Goal: Task Accomplishment & Management: Manage account settings

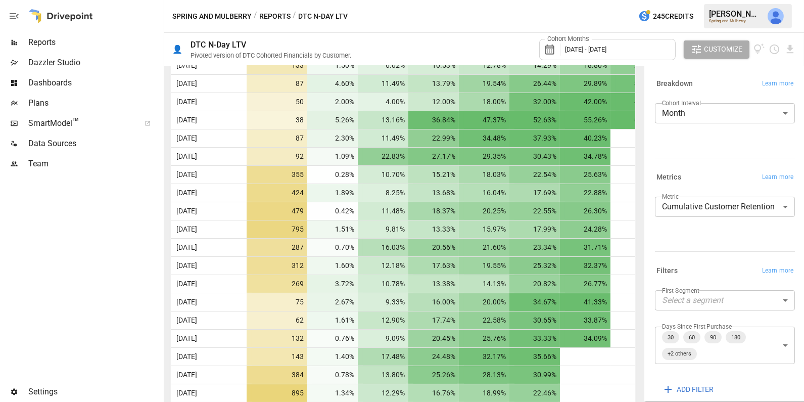
scroll to position [619, 0]
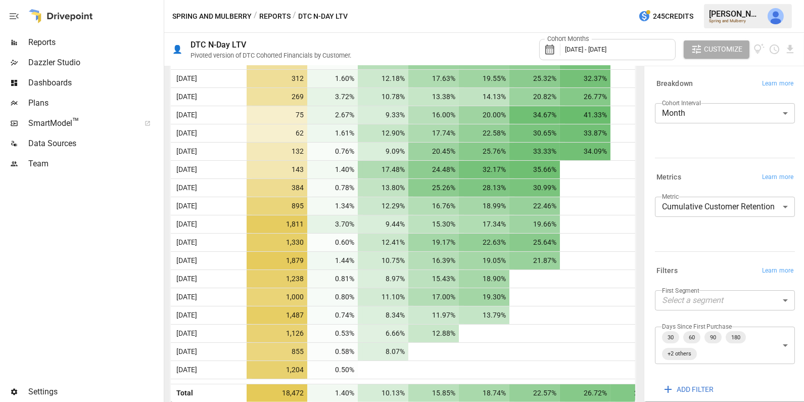
click at [623, 56] on div "Cohort Months [DATE] - [DATE]" at bounding box center [607, 49] width 136 height 21
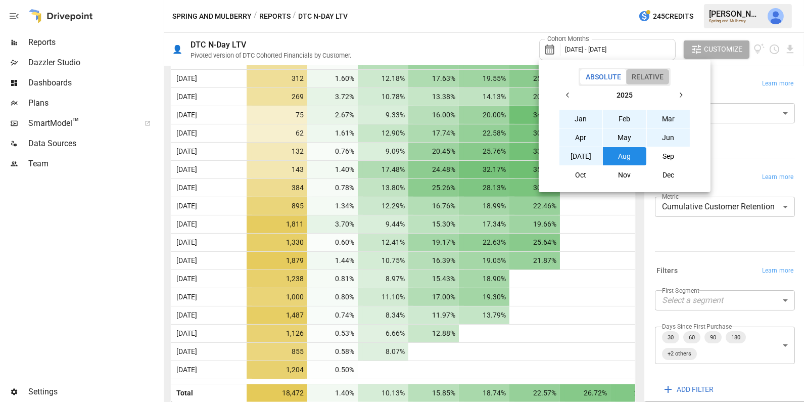
click at [658, 78] on button "Relative" at bounding box center [647, 76] width 43 height 15
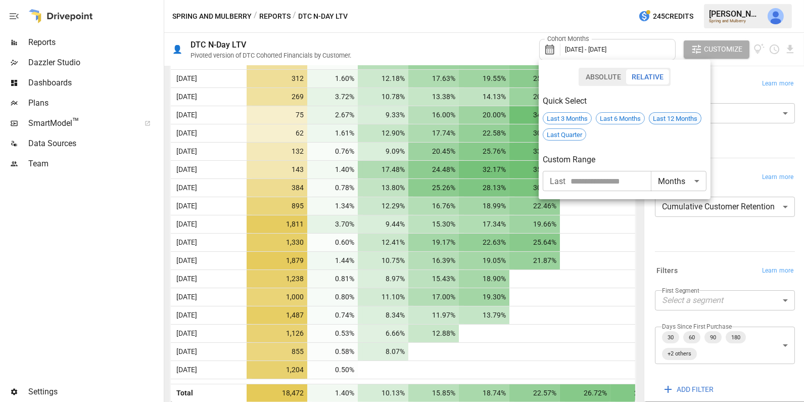
click at [672, 117] on span "Last 12 Months" at bounding box center [675, 119] width 52 height 8
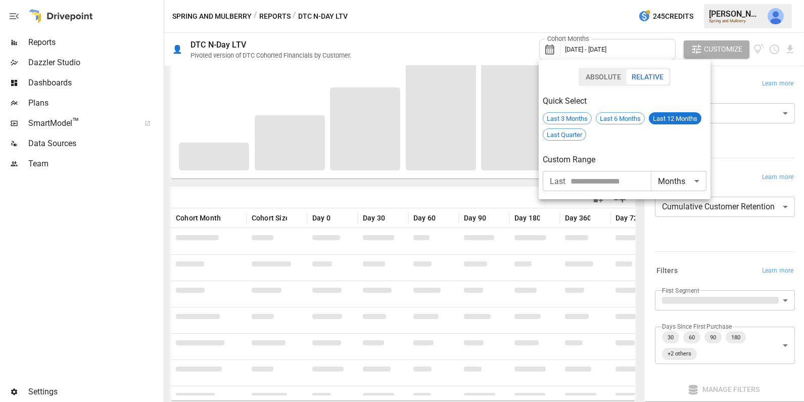
scroll to position [94, 0]
click at [743, 144] on div at bounding box center [402, 201] width 804 height 402
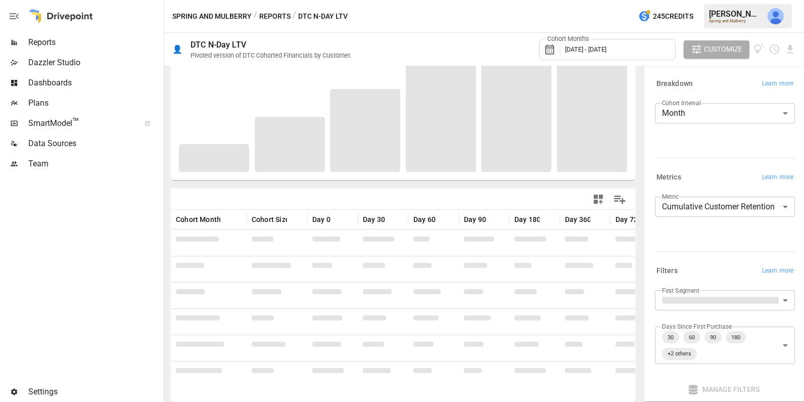
scroll to position [146, 0]
click at [724, 0] on body "Reports Dazzler Studio Dashboards Plans SmartModel ™ Data Sources Team Settings…" at bounding box center [402, 0] width 804 height 0
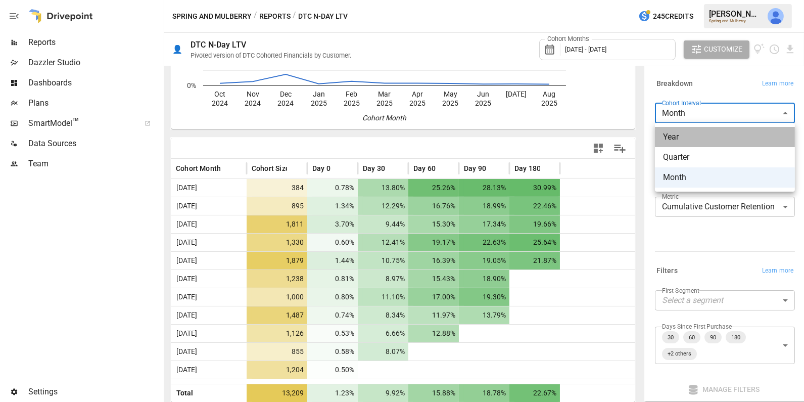
click at [706, 133] on span "Year" at bounding box center [725, 137] width 124 height 12
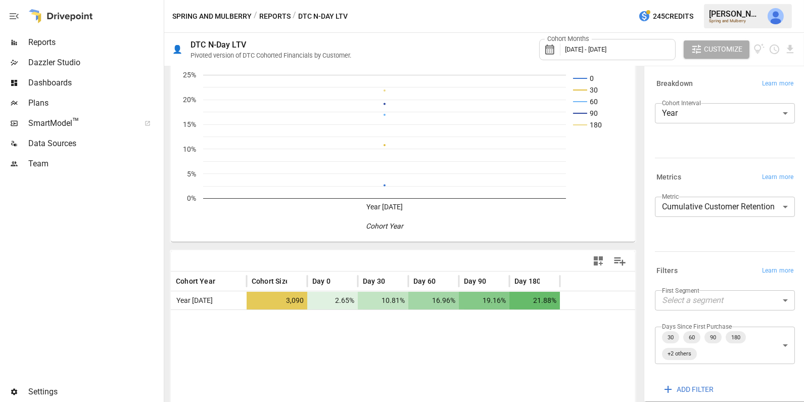
scroll to position [89, 0]
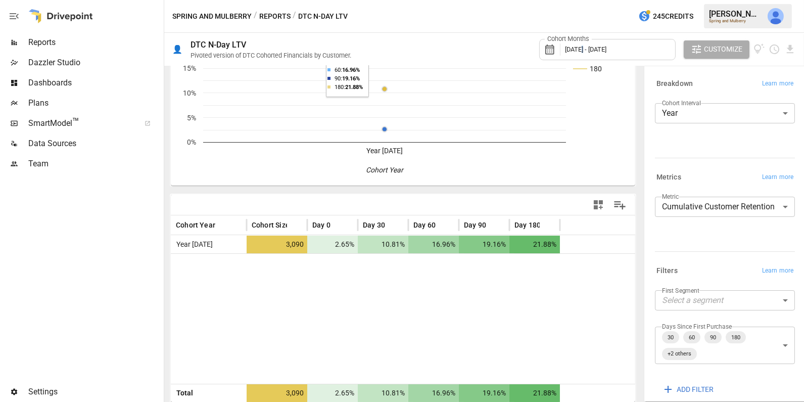
click at [583, 52] on span "[DATE] - [DATE]" at bounding box center [585, 49] width 41 height 8
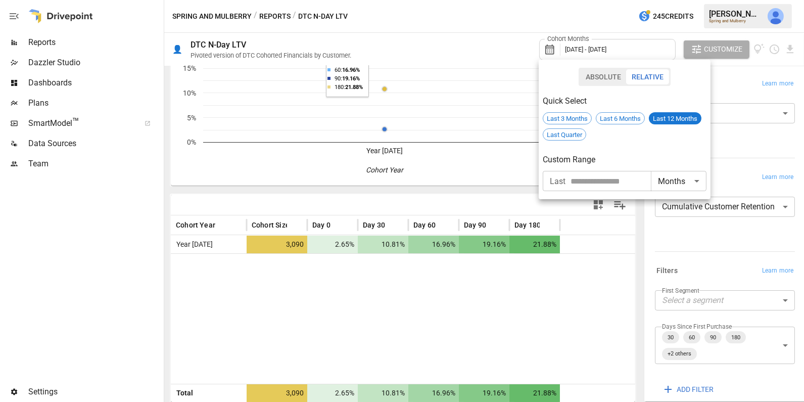
click at [761, 71] on div at bounding box center [402, 201] width 804 height 402
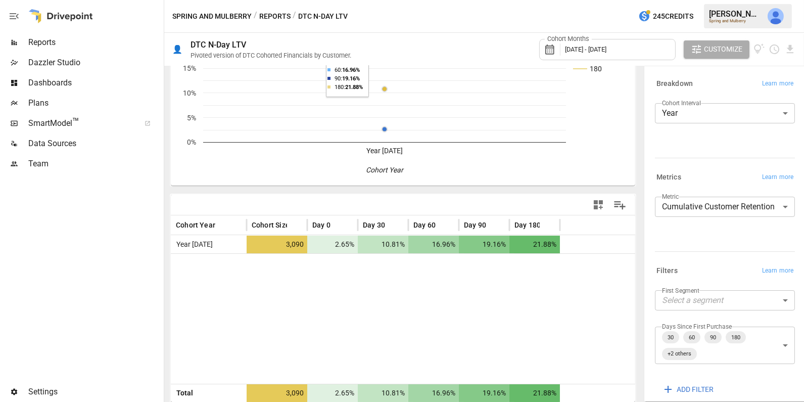
click at [721, 0] on body "**********" at bounding box center [402, 0] width 804 height 0
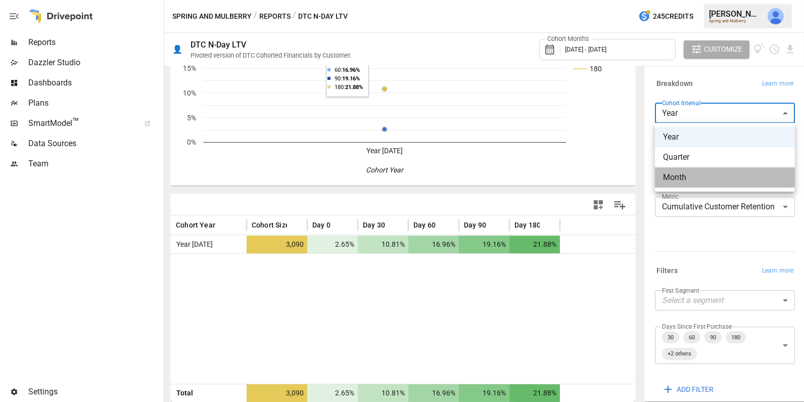
click at [689, 174] on span "Month" at bounding box center [725, 177] width 124 height 12
type input "*****"
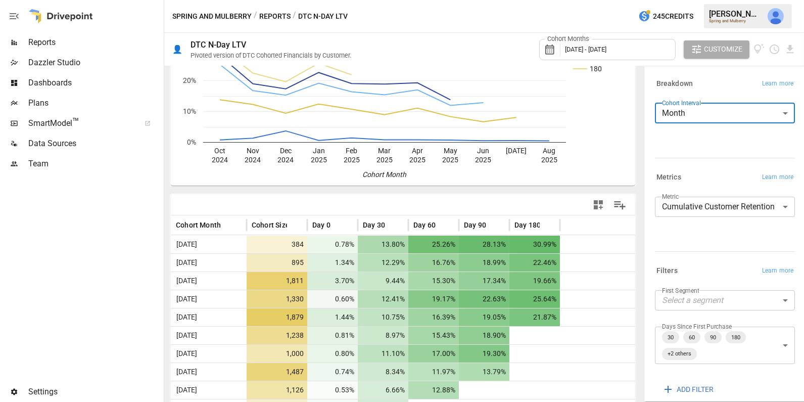
scroll to position [146, 0]
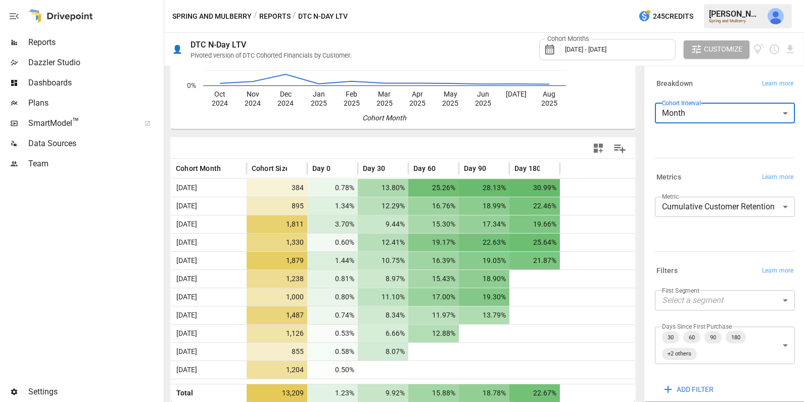
click at [600, 148] on icon "button" at bounding box center [598, 148] width 12 height 12
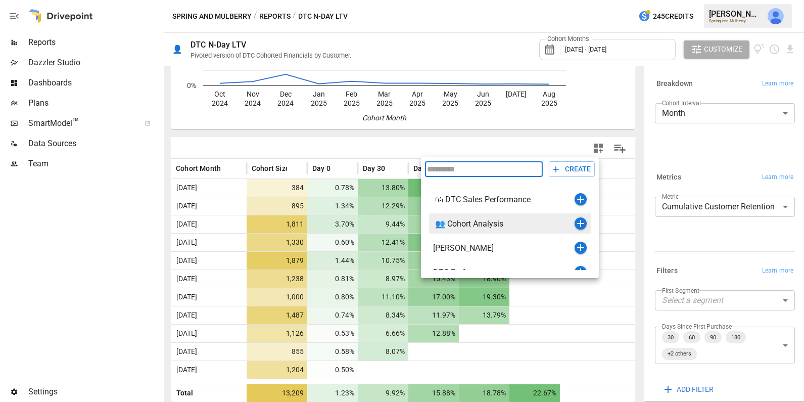
scroll to position [12, 0]
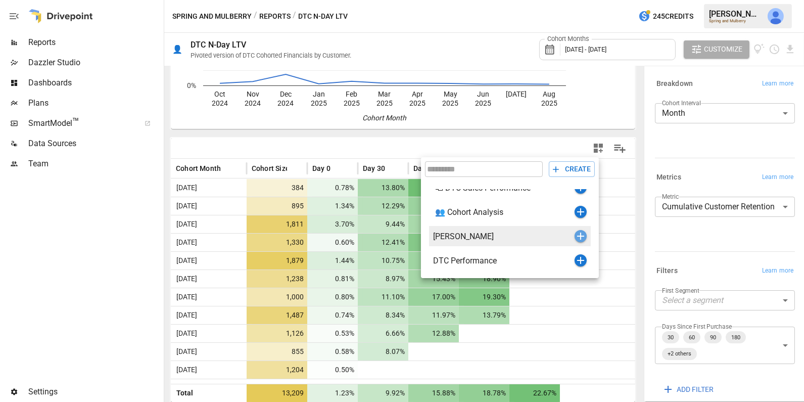
click at [583, 235] on icon "button" at bounding box center [580, 235] width 7 height 7
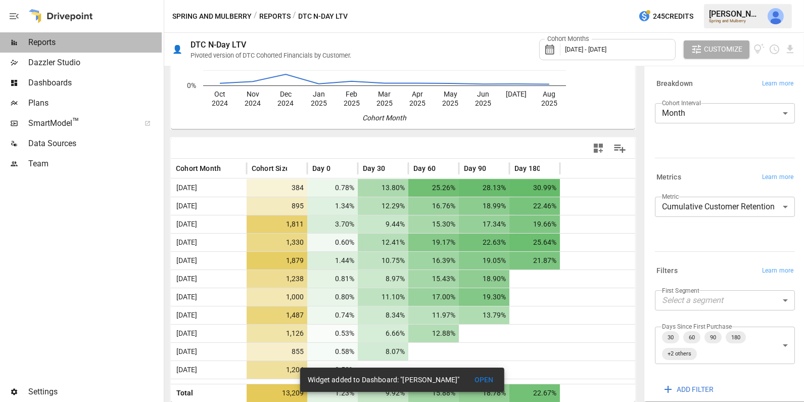
click at [120, 43] on span "Reports" at bounding box center [94, 42] width 133 height 12
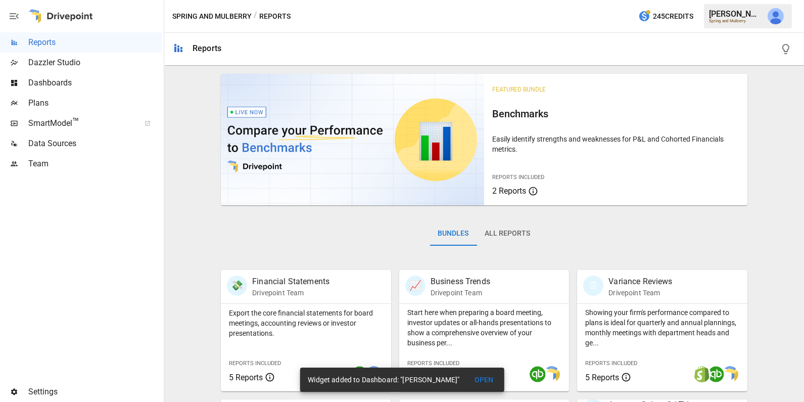
click at [105, 73] on div "Dashboards" at bounding box center [81, 83] width 162 height 20
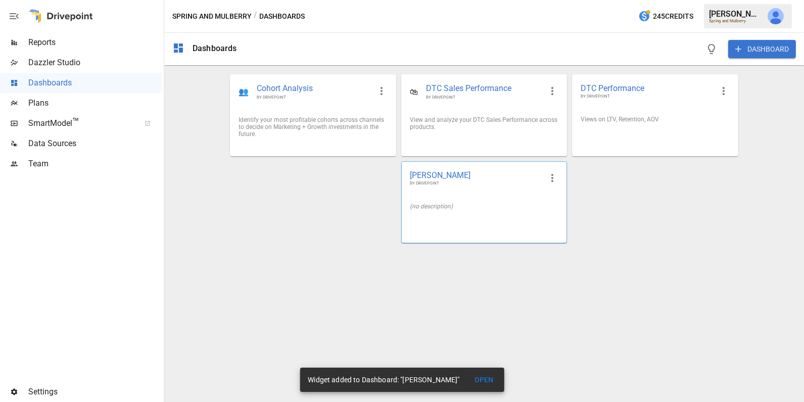
click at [435, 195] on div "(no description)" at bounding box center [484, 206] width 165 height 23
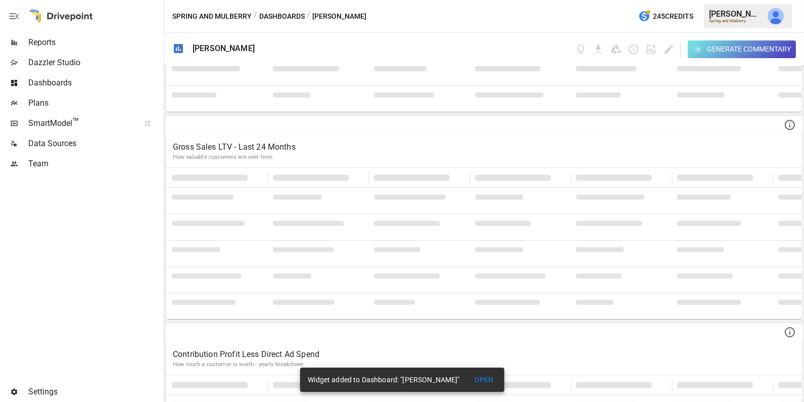
scroll to position [2973, 0]
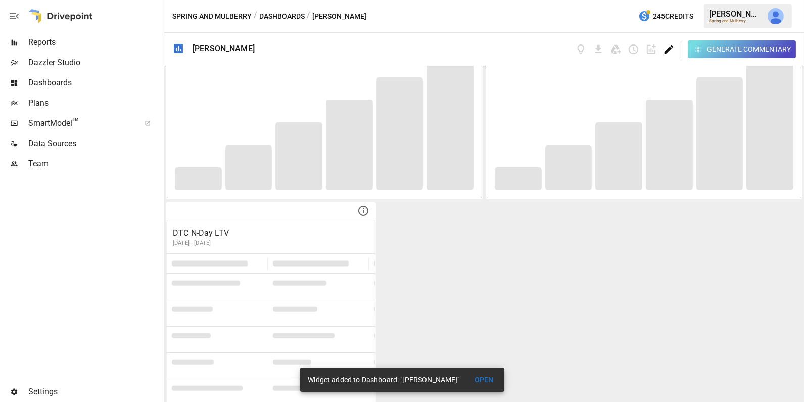
click at [665, 48] on icon "Edit dashboard" at bounding box center [669, 49] width 12 height 12
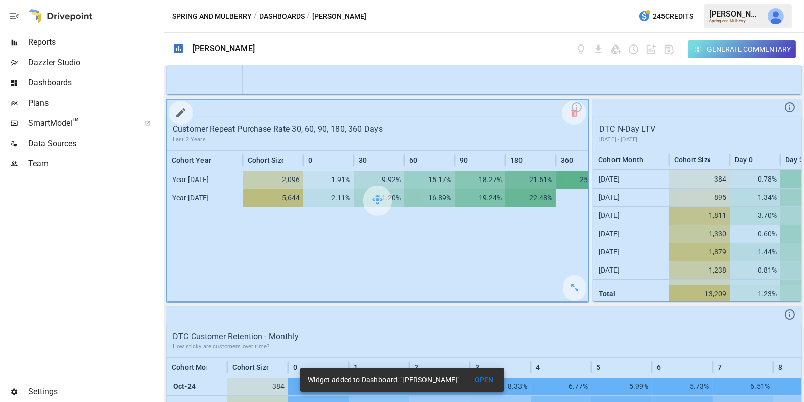
scroll to position [190, 0]
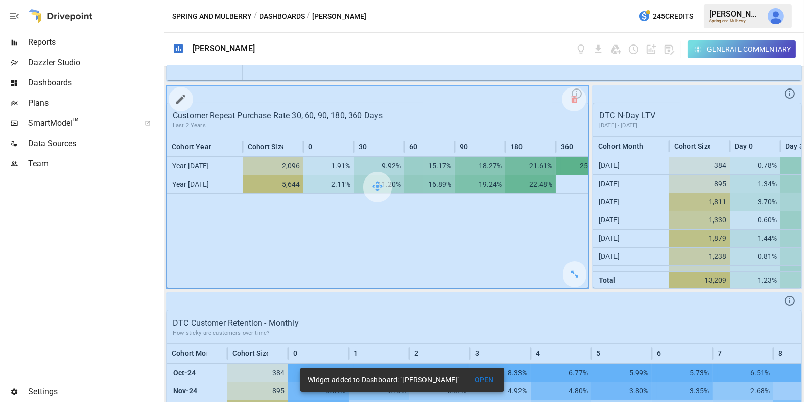
click at [186, 97] on button "button" at bounding box center [181, 99] width 20 height 20
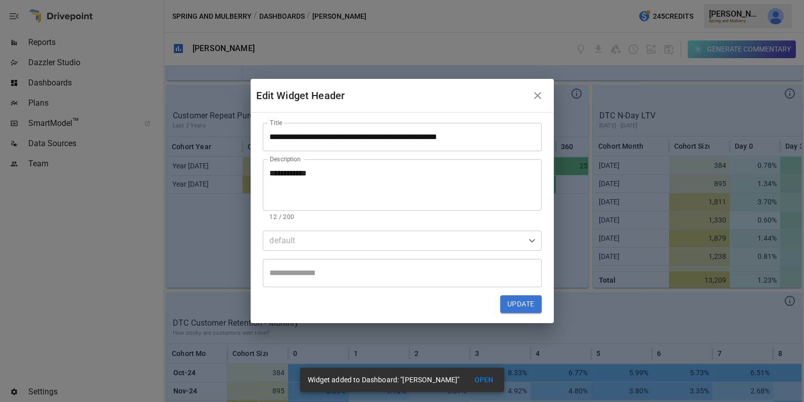
click at [336, 136] on input "**********" at bounding box center [402, 137] width 279 height 28
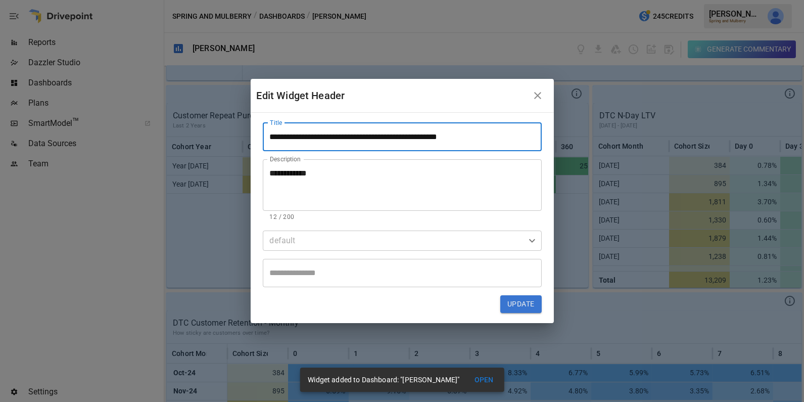
click at [536, 97] on icon "button" at bounding box center [537, 95] width 7 height 7
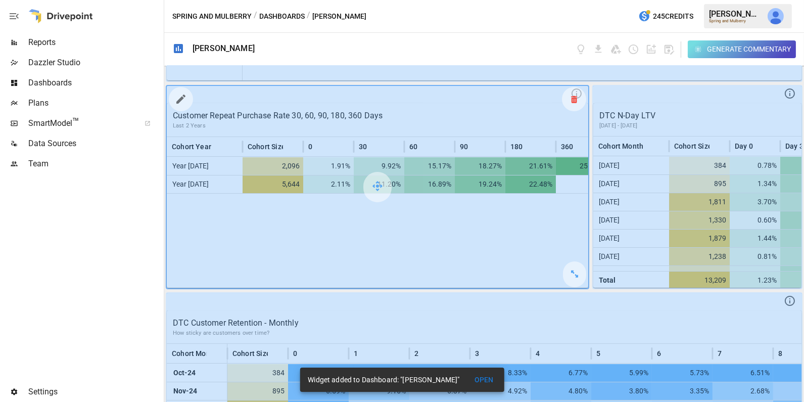
click at [574, 99] on icon at bounding box center [574, 99] width 6 height 1
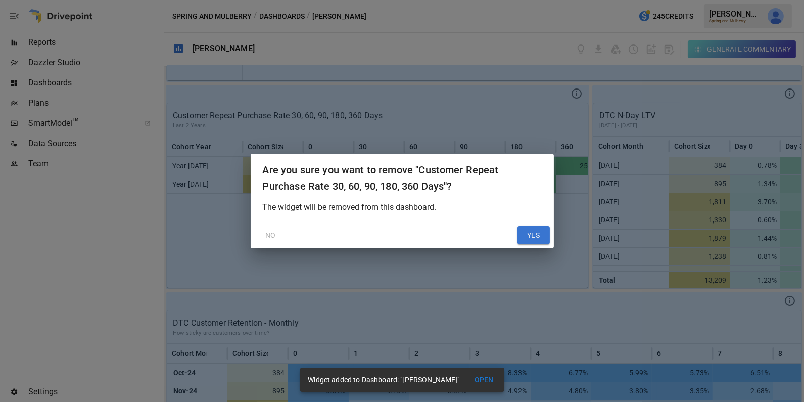
click at [530, 235] on button "YES" at bounding box center [533, 235] width 32 height 18
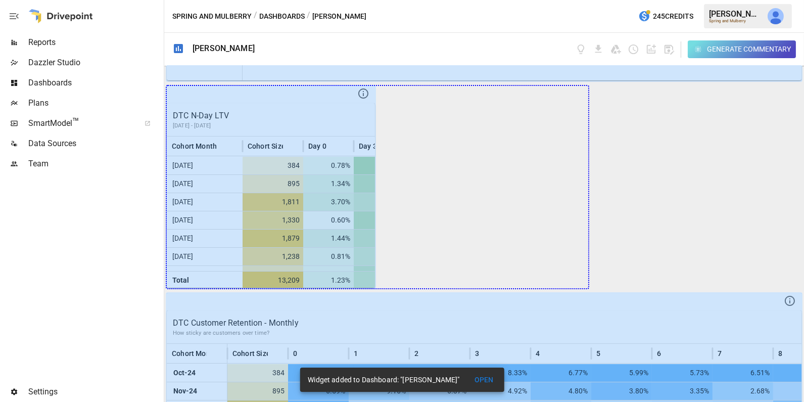
drag, startPoint x: 363, startPoint y: 277, endPoint x: 669, endPoint y: 230, distance: 309.9
click at [669, 230] on div "DTC Sales - Last year v. the Prior Year How quickly DTC is Growing Year Orders …" at bounding box center [484, 234] width 640 height 336
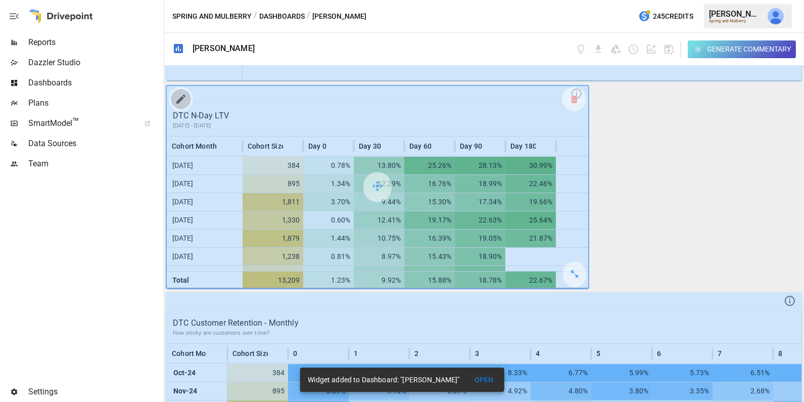
click at [177, 98] on icon "button" at bounding box center [181, 99] width 12 height 12
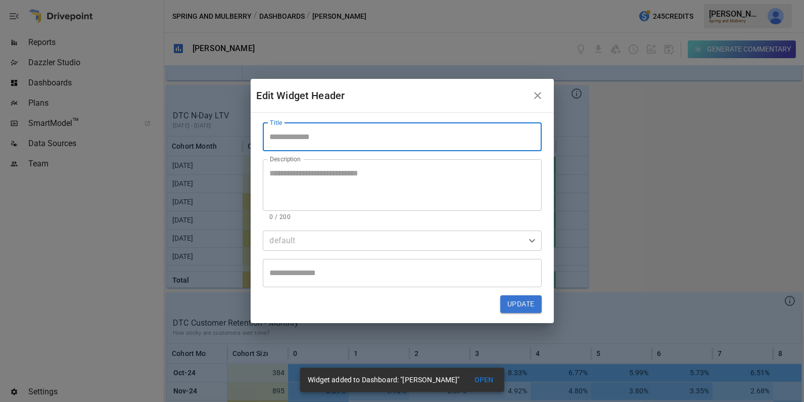
click at [302, 143] on input "Title" at bounding box center [402, 137] width 279 height 28
paste input "**********"
type input "**********"
click at [525, 310] on button "Update" at bounding box center [520, 304] width 41 height 18
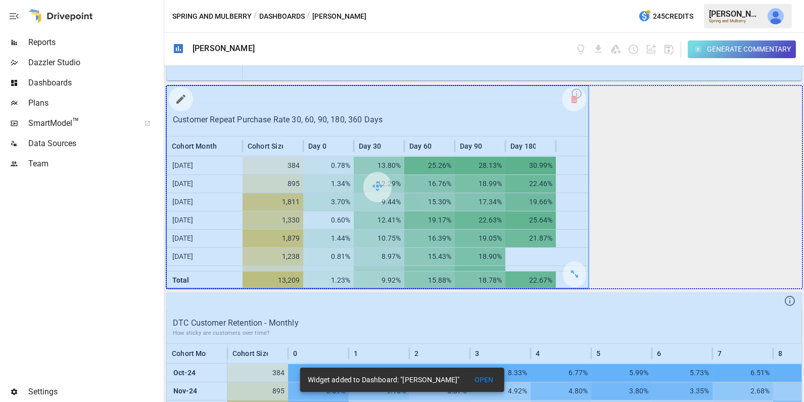
drag, startPoint x: 580, startPoint y: 273, endPoint x: 738, endPoint y: 266, distance: 158.8
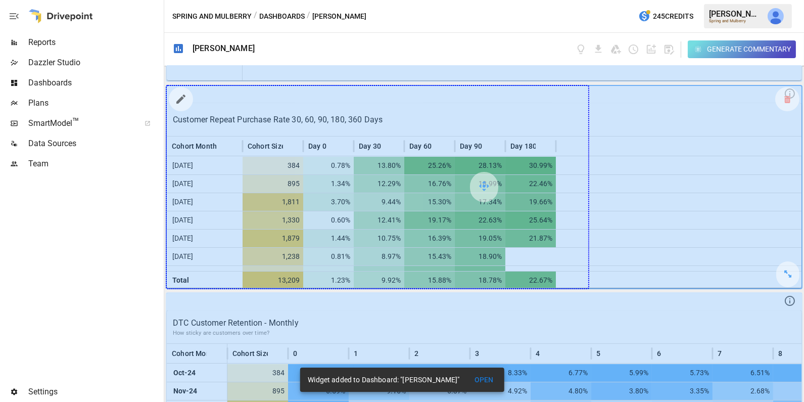
drag, startPoint x: 789, startPoint y: 273, endPoint x: 644, endPoint y: 268, distance: 145.6
click at [644, 268] on div at bounding box center [484, 187] width 635 height 202
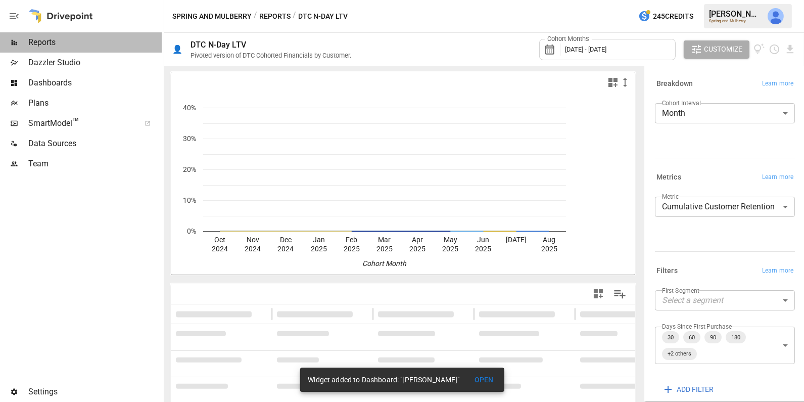
click at [98, 42] on span "Reports" at bounding box center [94, 42] width 133 height 12
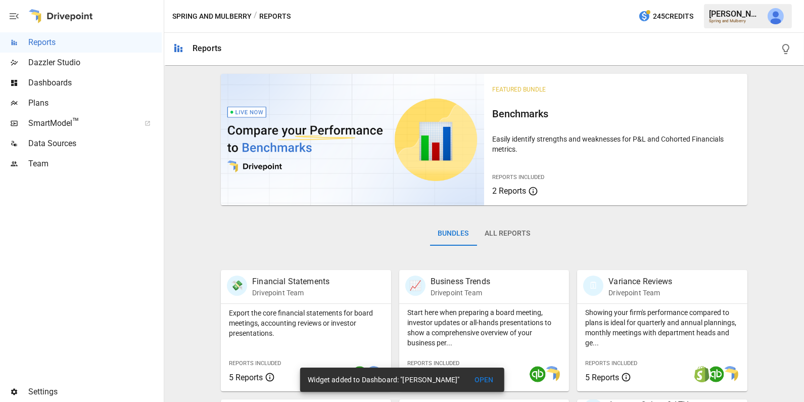
click at [80, 80] on span "Dashboards" at bounding box center [94, 83] width 133 height 12
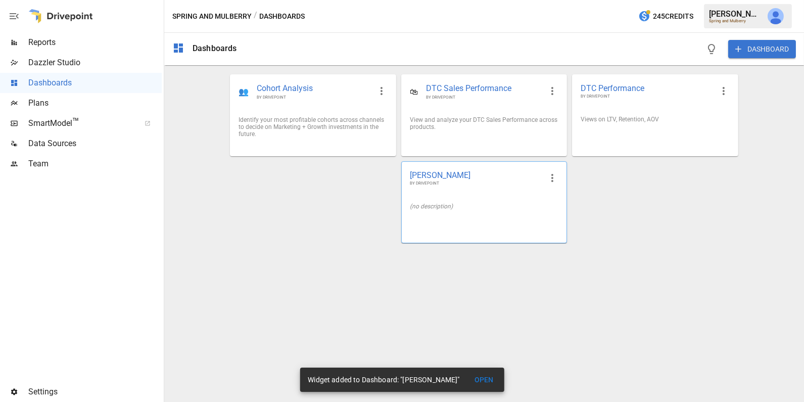
click at [406, 197] on div "(no description)" at bounding box center [484, 206] width 165 height 23
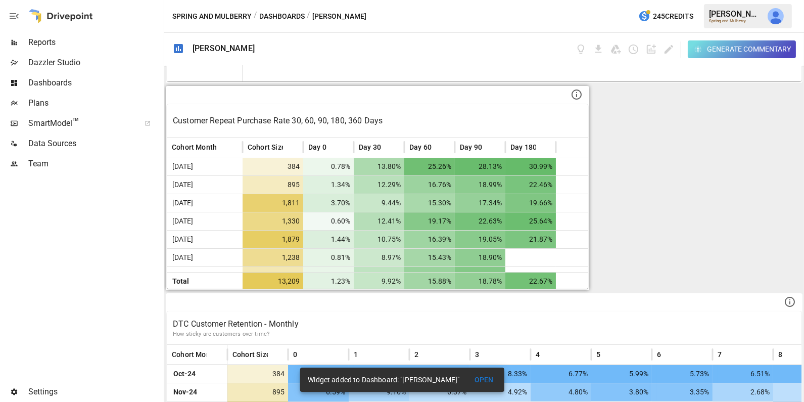
scroll to position [189, 0]
click at [319, 121] on p "Customer Repeat Purchase Rate 30, 60, 90, 180, 360 Days" at bounding box center [377, 120] width 409 height 12
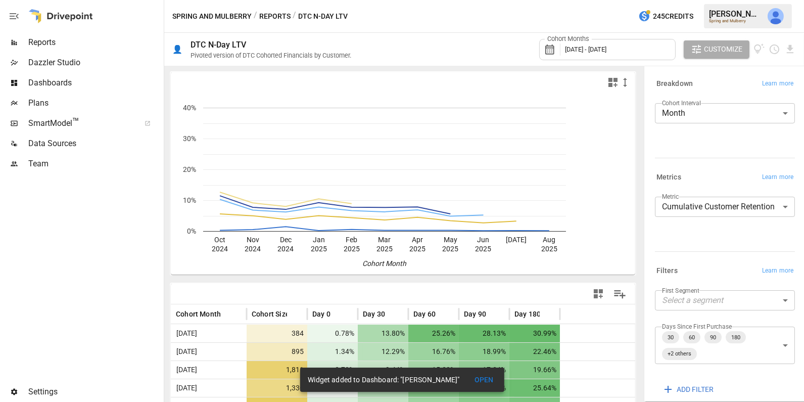
click at [606, 50] on span "[DATE] - [DATE]" at bounding box center [585, 49] width 41 height 8
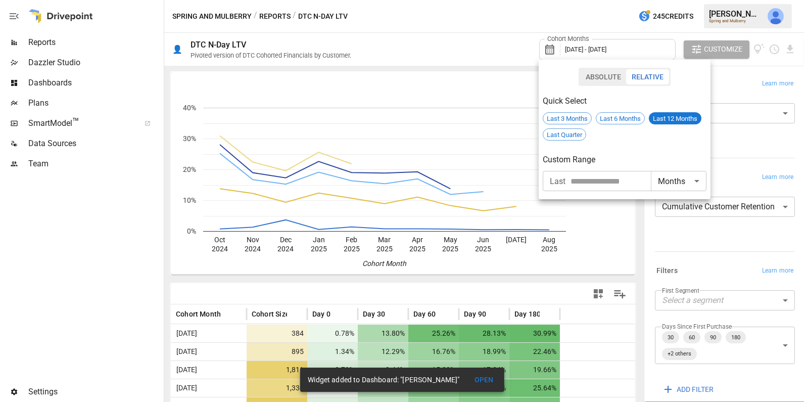
click at [500, 22] on div at bounding box center [402, 201] width 804 height 402
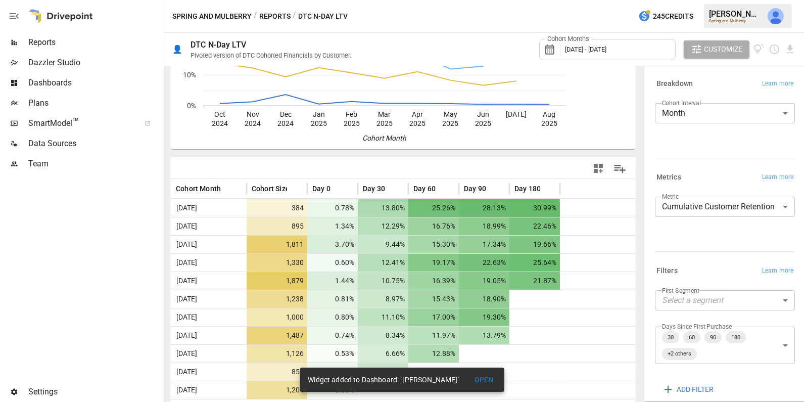
scroll to position [146, 0]
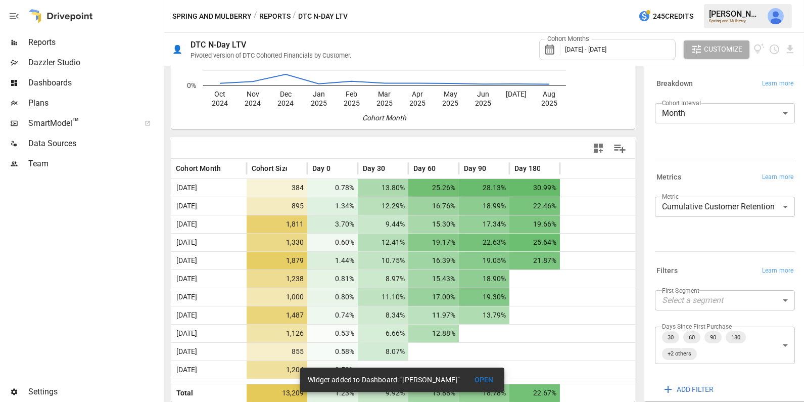
click at [588, 52] on span "[DATE] - [DATE]" at bounding box center [585, 49] width 41 height 8
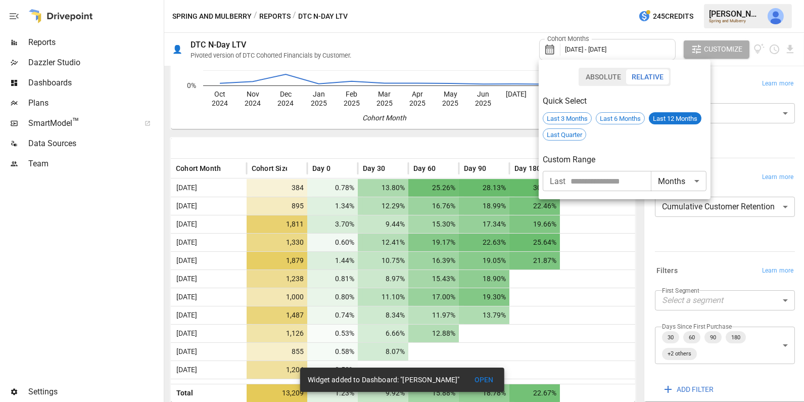
click at [581, 179] on input "number" at bounding box center [611, 181] width 80 height 20
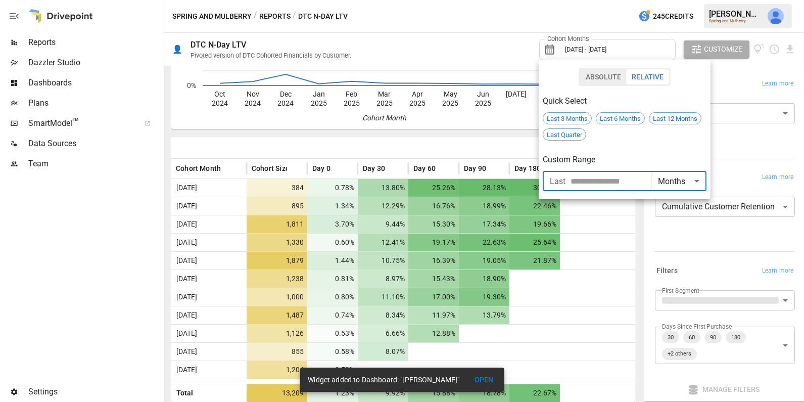
type input "**"
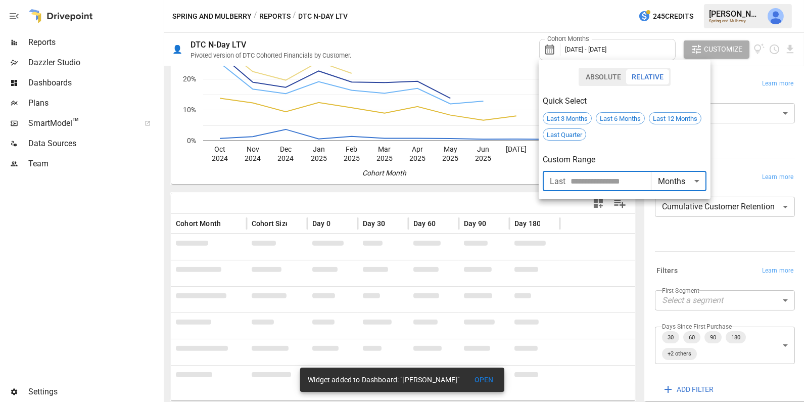
scroll to position [146, 0]
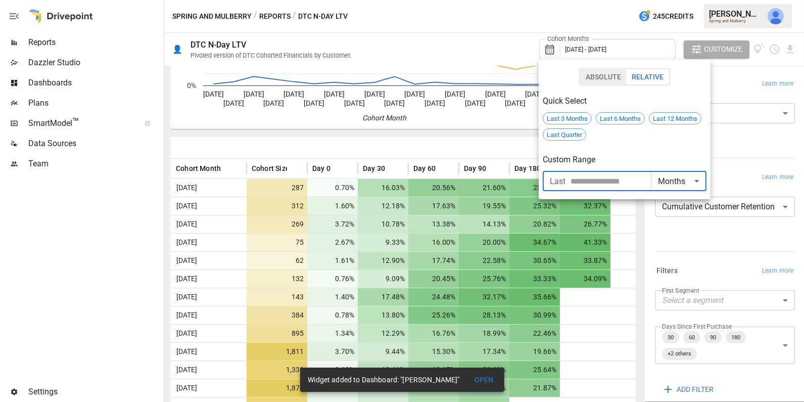
click at [614, 323] on div at bounding box center [402, 201] width 804 height 402
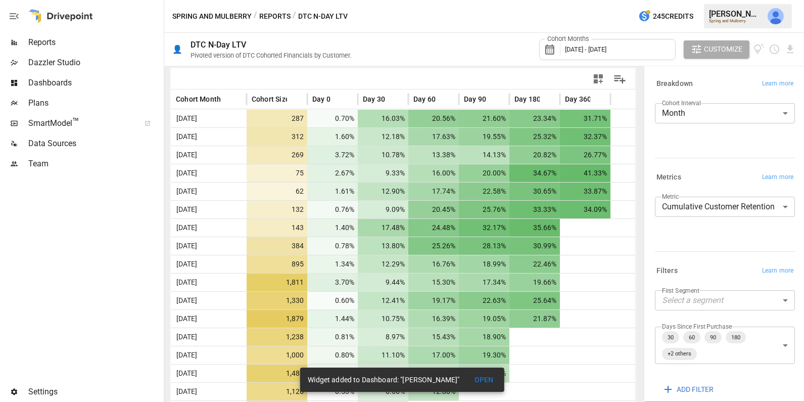
scroll to position [203, 0]
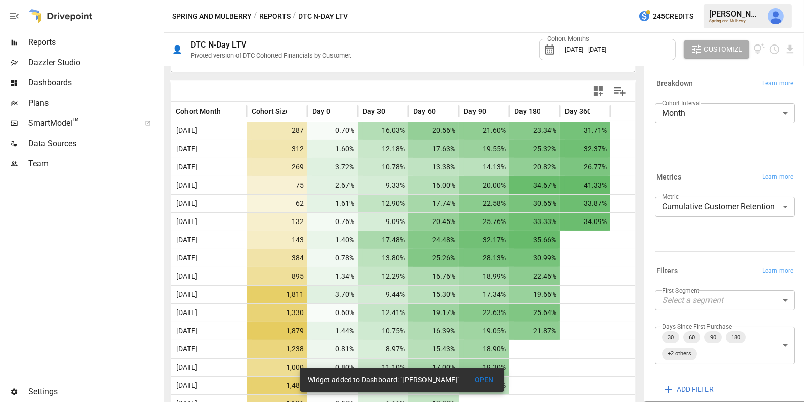
click at [601, 90] on icon "button" at bounding box center [598, 90] width 9 height 9
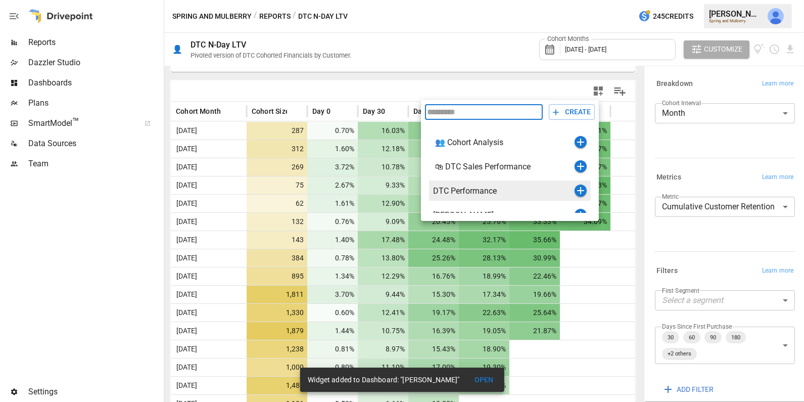
scroll to position [12, 0]
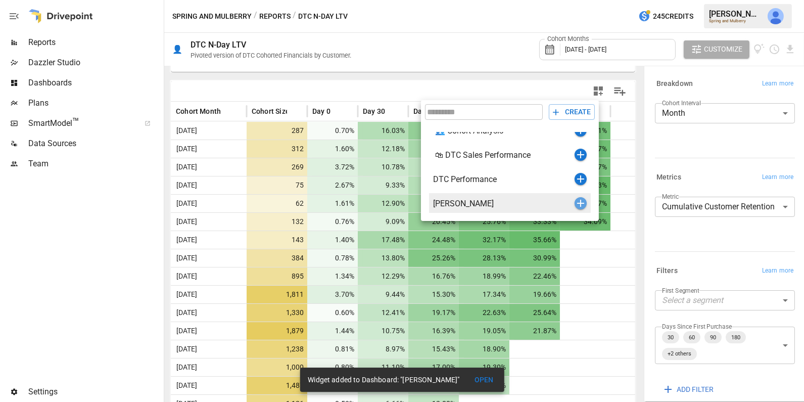
click at [580, 200] on icon "button" at bounding box center [581, 203] width 12 height 12
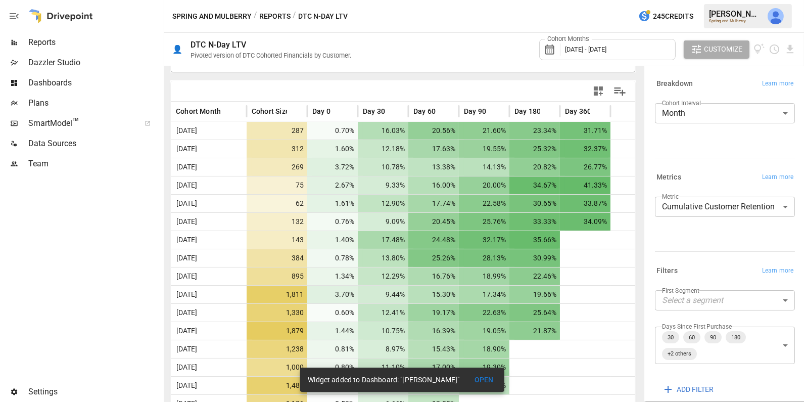
click at [79, 77] on span "Dashboards" at bounding box center [94, 83] width 133 height 12
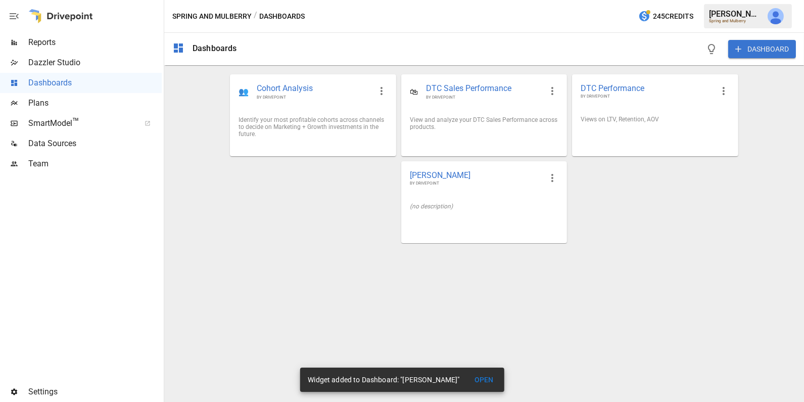
click at [428, 232] on div "[PERSON_NAME] BY DRIVEPOINT (no description)" at bounding box center [484, 202] width 166 height 82
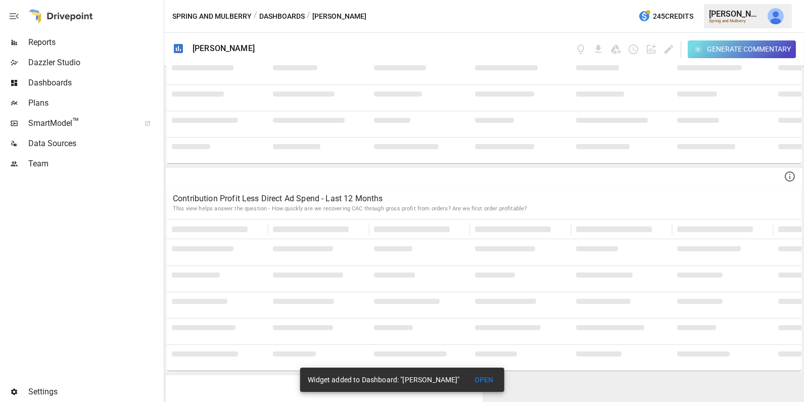
scroll to position [3180, 0]
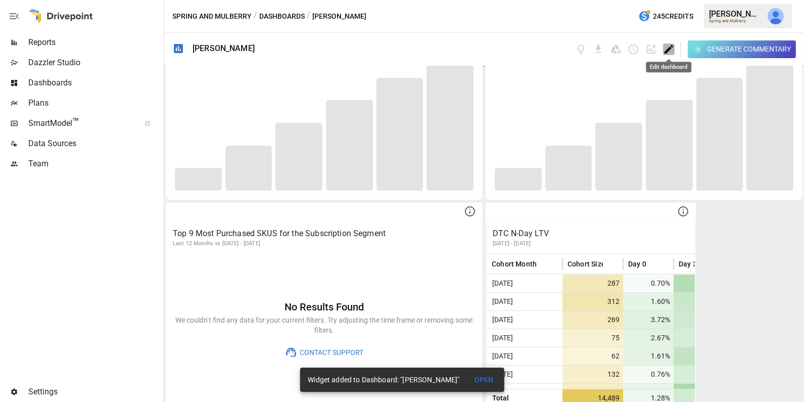
click at [673, 50] on icon "Edit dashboard" at bounding box center [669, 49] width 12 height 12
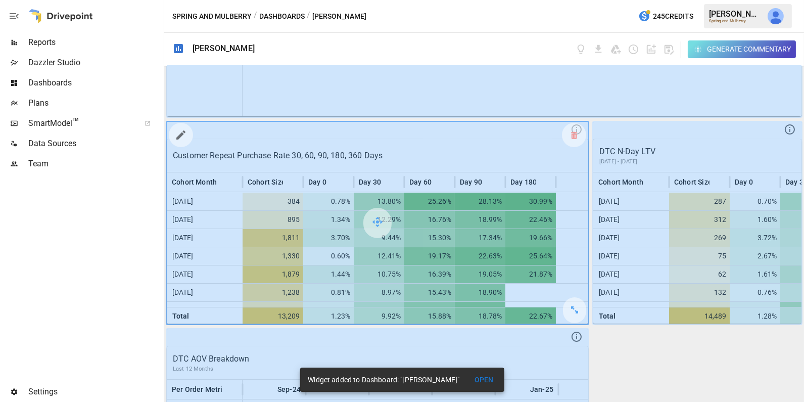
scroll to position [180, 0]
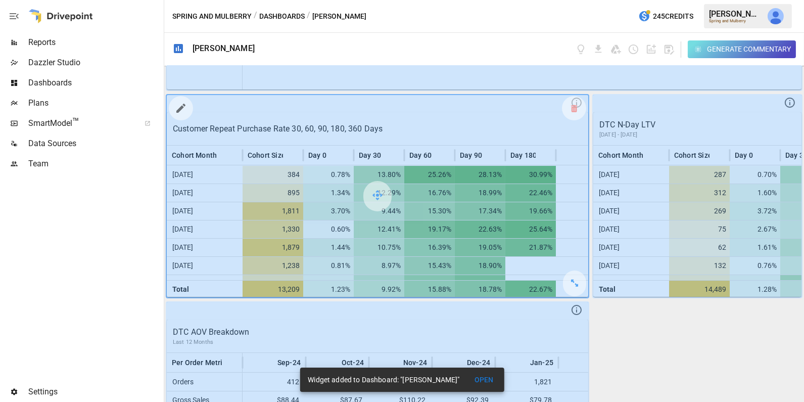
click at [182, 117] on div at bounding box center [181, 108] width 24 height 24
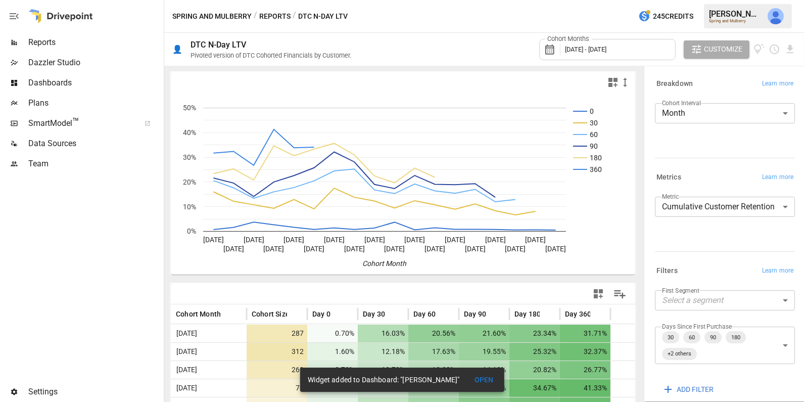
click at [79, 75] on div "Dashboards" at bounding box center [81, 83] width 162 height 20
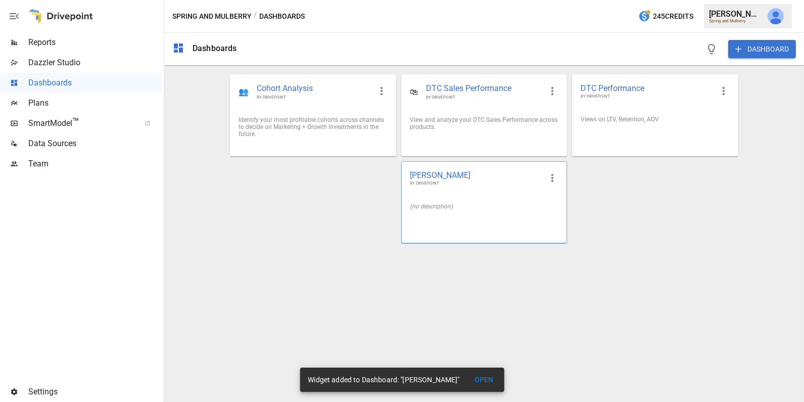
click at [521, 216] on div "(no description)" at bounding box center [484, 206] width 165 height 23
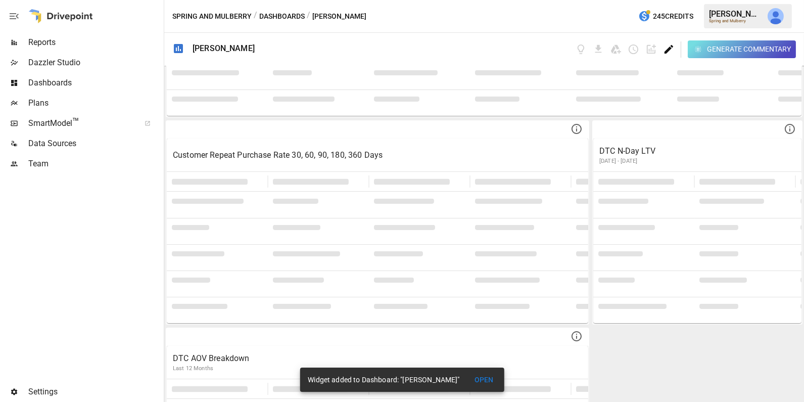
scroll to position [175, 0]
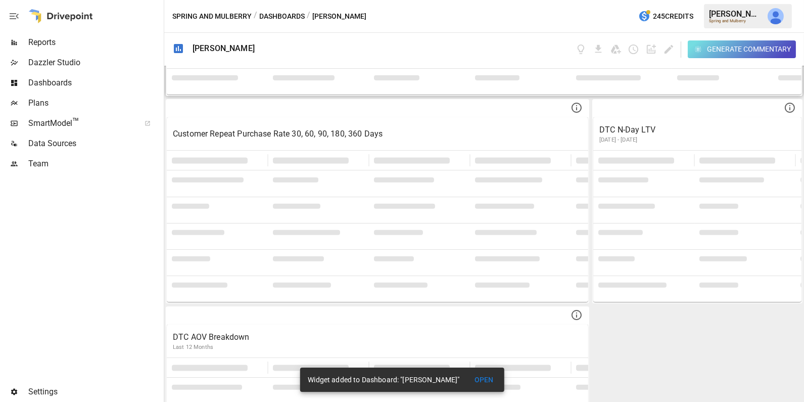
click at [667, 49] on icon "Edit dashboard" at bounding box center [669, 49] width 9 height 9
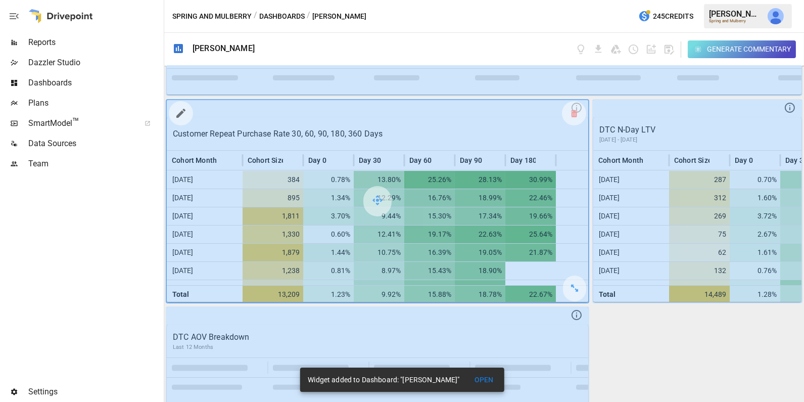
click at [181, 113] on icon "button" at bounding box center [181, 113] width 12 height 12
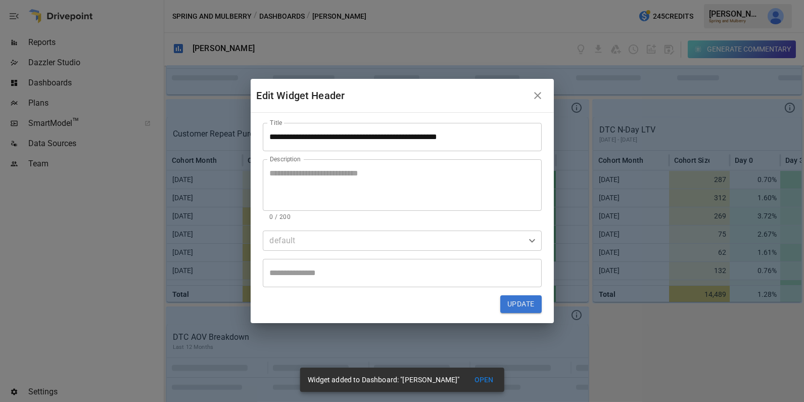
click at [320, 133] on input "**********" at bounding box center [402, 137] width 279 height 28
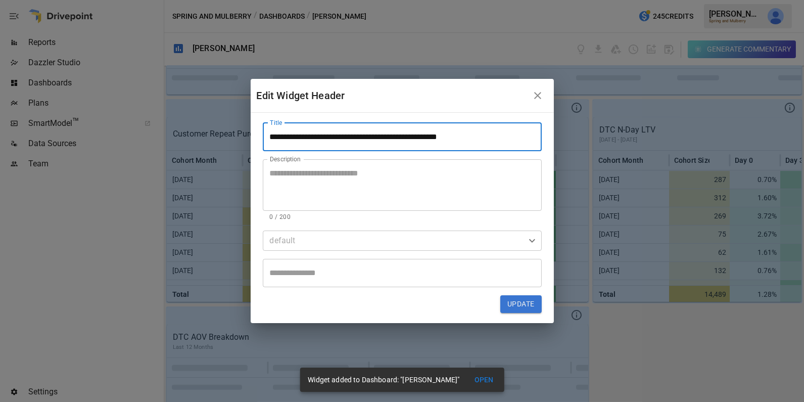
click at [320, 133] on input "**********" at bounding box center [402, 137] width 279 height 28
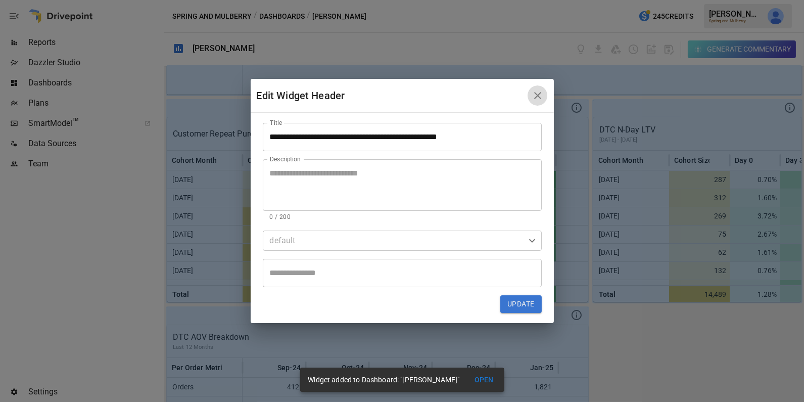
click at [538, 88] on button "button" at bounding box center [538, 95] width 20 height 20
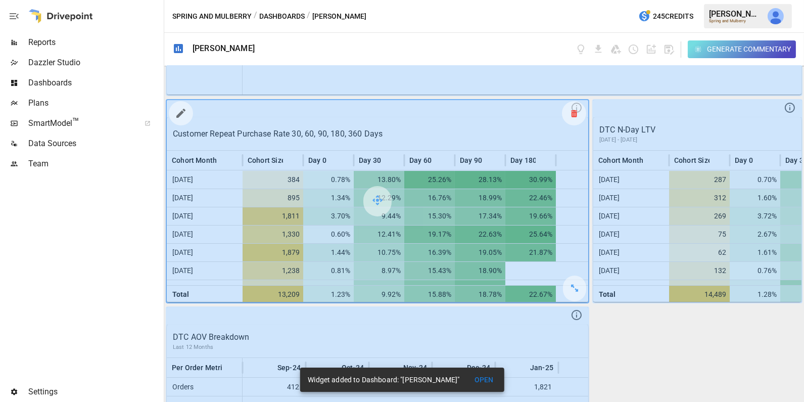
click at [575, 114] on icon at bounding box center [574, 113] width 6 height 1
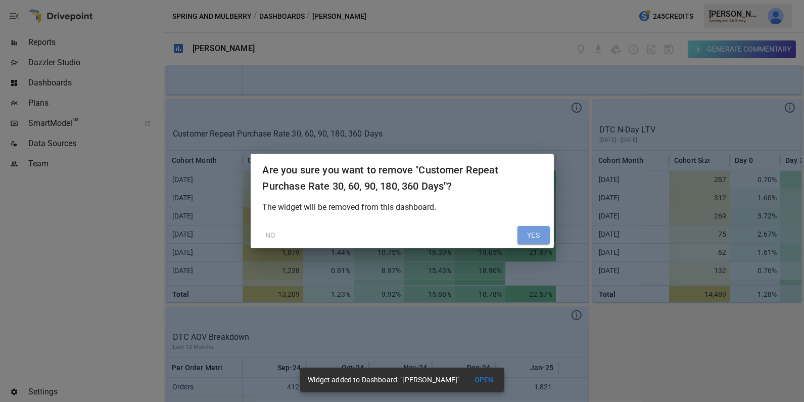
click at [529, 237] on button "YES" at bounding box center [533, 235] width 32 height 18
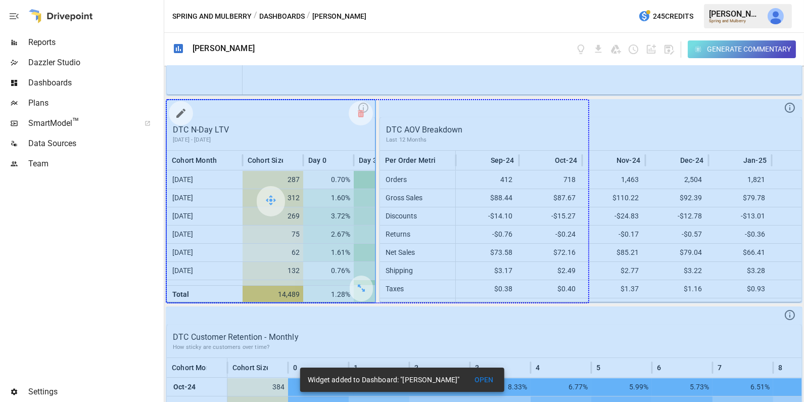
drag, startPoint x: 363, startPoint y: 287, endPoint x: 577, endPoint y: 272, distance: 214.3
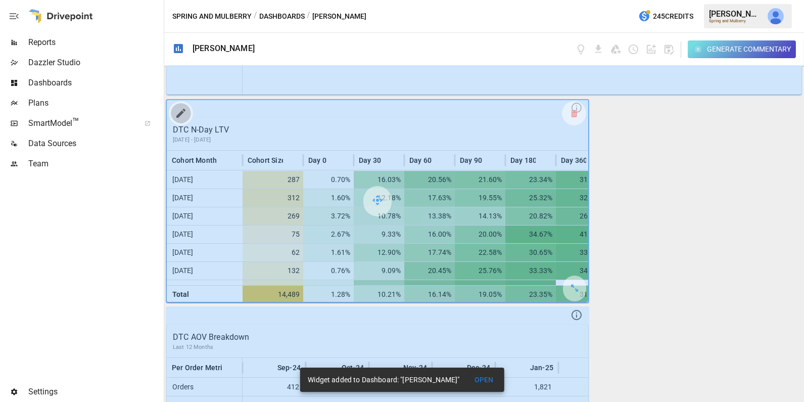
click at [186, 115] on icon "button" at bounding box center [181, 113] width 12 height 12
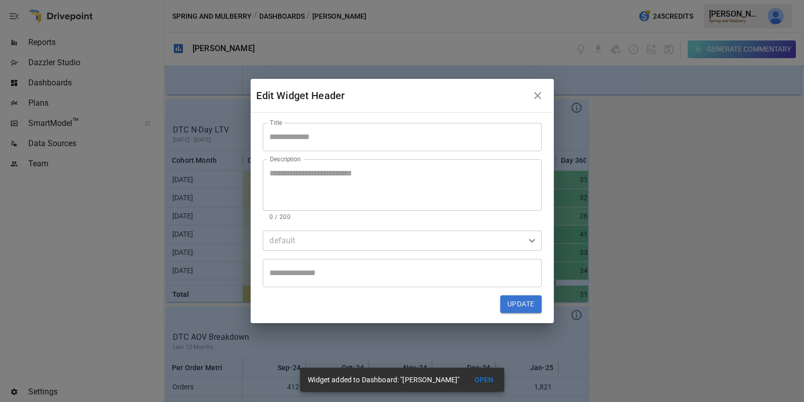
click at [349, 135] on input "Title" at bounding box center [402, 137] width 279 height 28
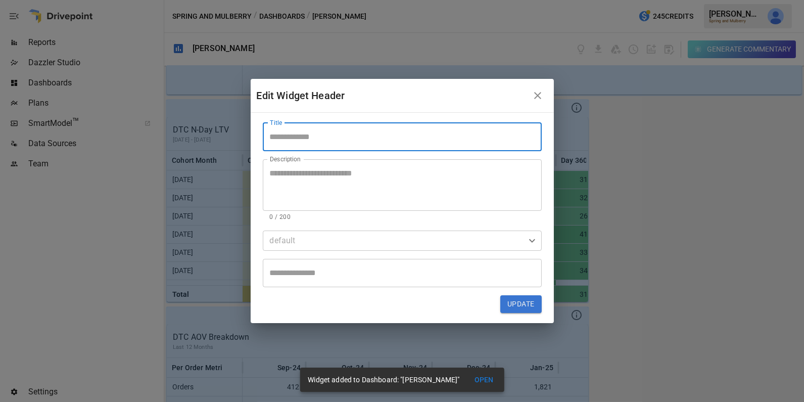
paste input "**********"
type input "**********"
click at [398, 184] on textarea "Description" at bounding box center [402, 184] width 265 height 35
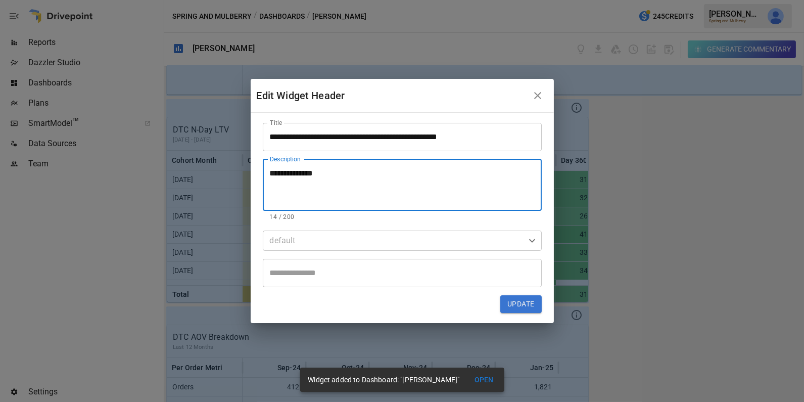
type textarea "**********"
click at [517, 303] on button "Update" at bounding box center [520, 304] width 41 height 18
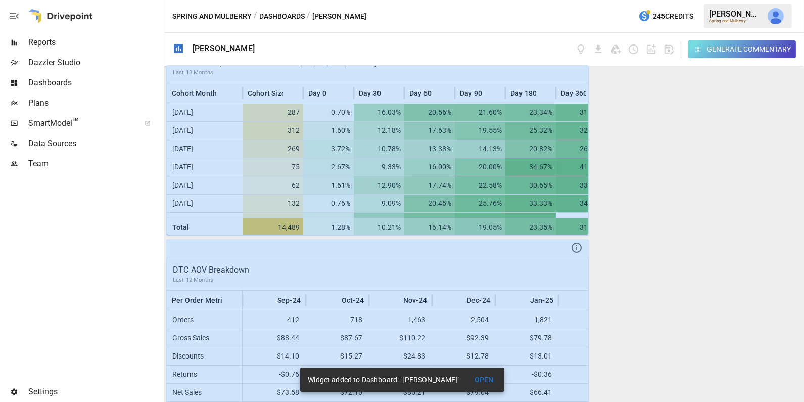
scroll to position [197, 0]
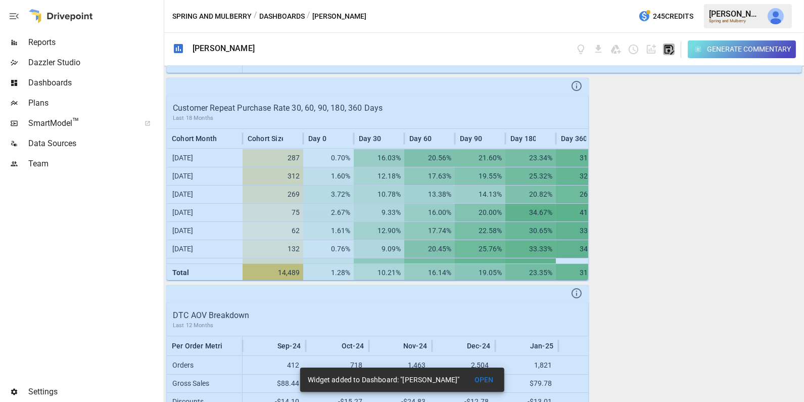
click at [665, 50] on icon "button" at bounding box center [669, 49] width 12 height 12
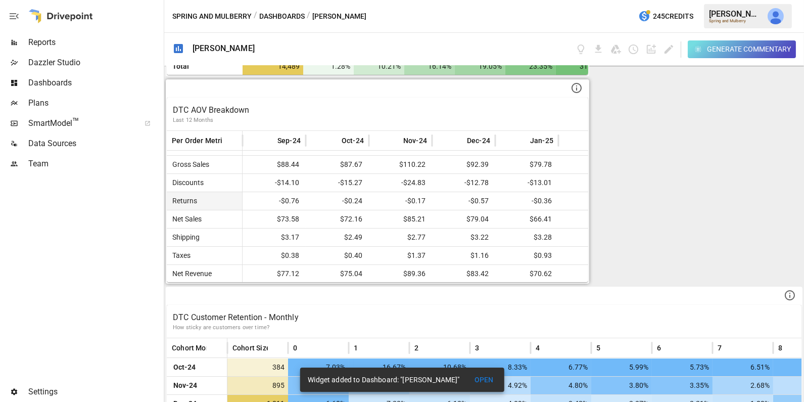
scroll to position [402, 0]
click at [315, 112] on p "DTC AOV Breakdown" at bounding box center [377, 111] width 409 height 12
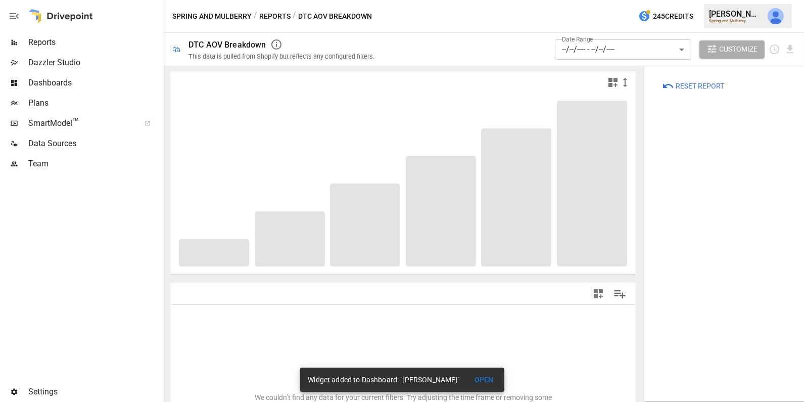
type input "**********"
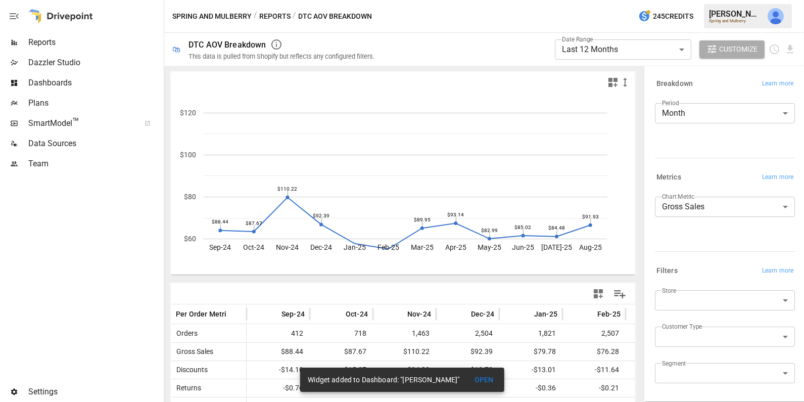
scroll to position [89, 0]
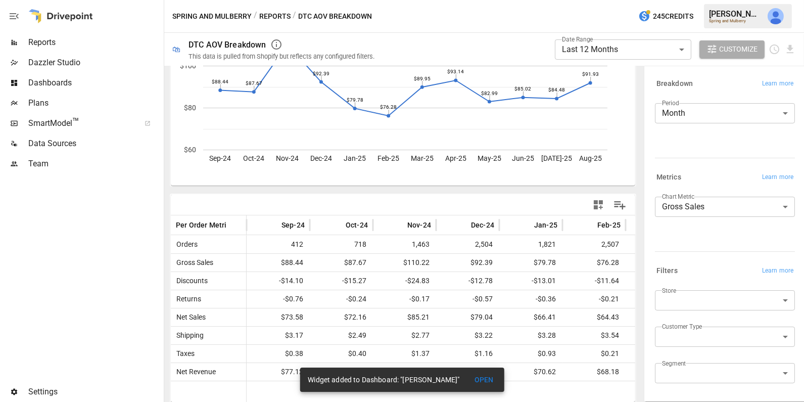
click at [494, 379] on button "OPEN" at bounding box center [484, 379] width 32 height 19
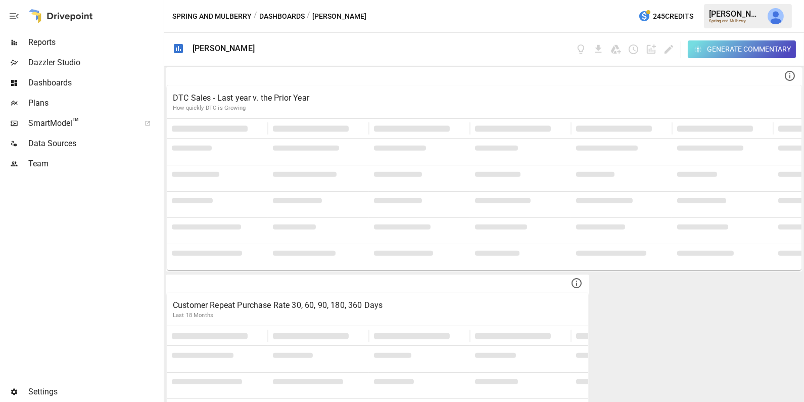
click at [117, 41] on span "Reports" at bounding box center [94, 42] width 133 height 12
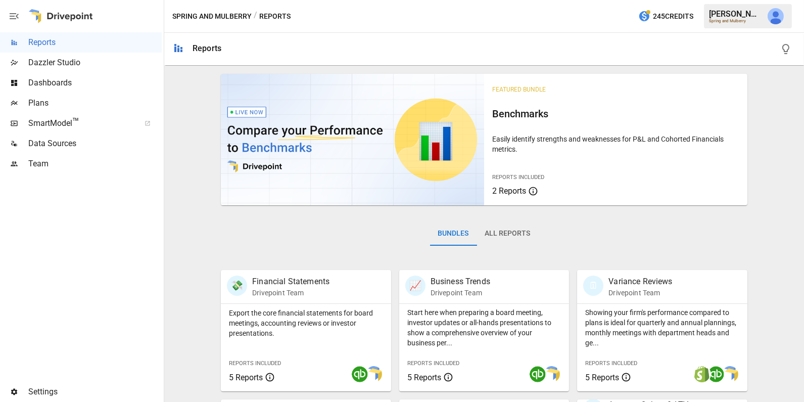
click at [96, 79] on span "Dashboards" at bounding box center [94, 83] width 133 height 12
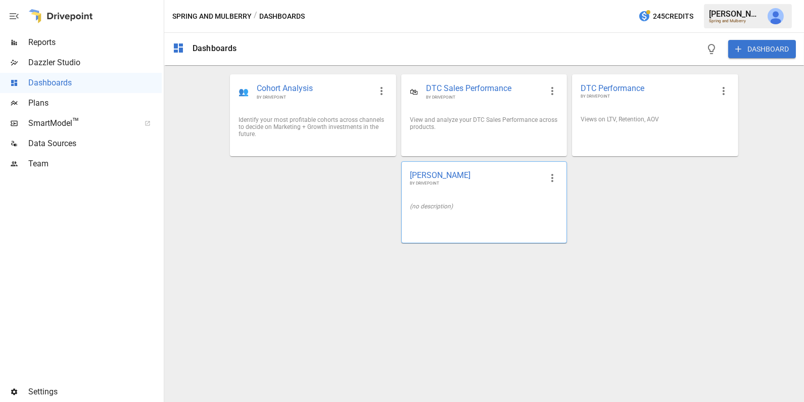
click at [488, 213] on div "(no description)" at bounding box center [484, 206] width 165 height 23
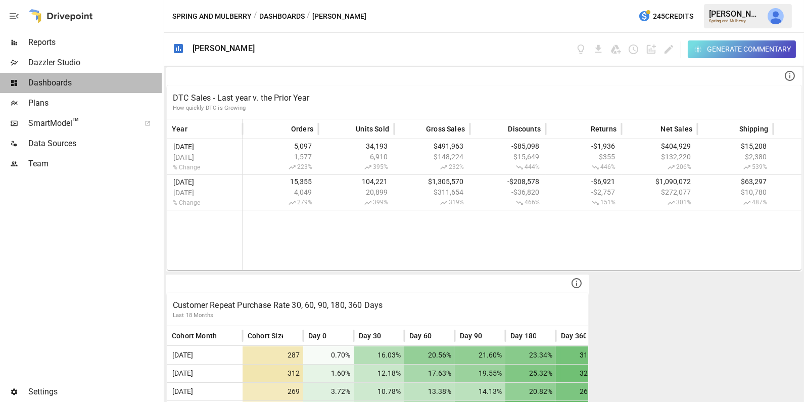
click at [59, 85] on span "Dashboards" at bounding box center [94, 83] width 133 height 12
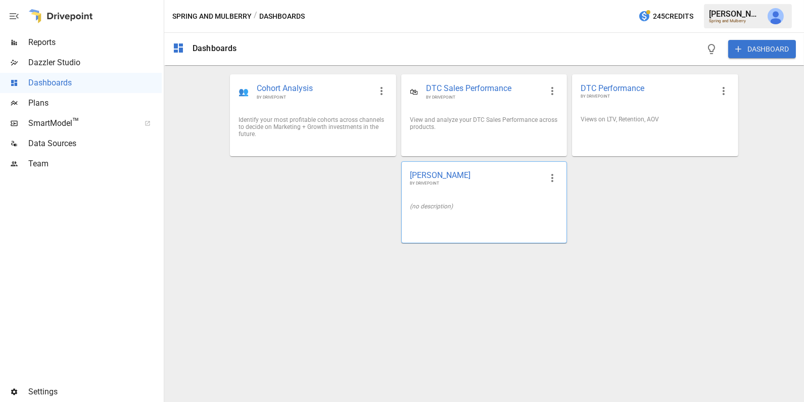
click at [493, 196] on div "(no description)" at bounding box center [484, 206] width 165 height 23
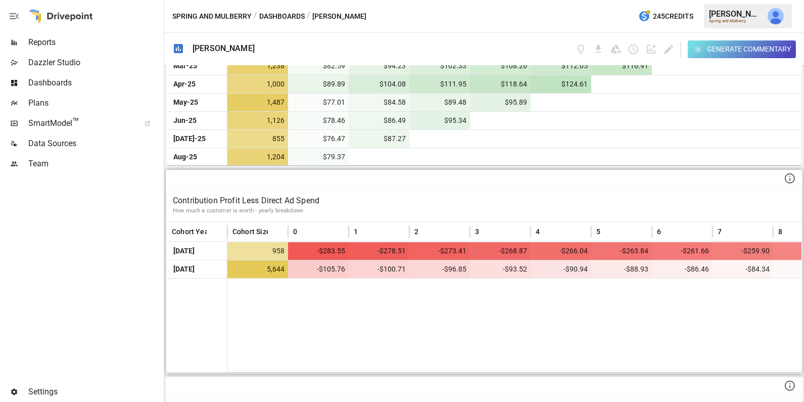
scroll to position [2185, 0]
